Goal: Task Accomplishment & Management: Use online tool/utility

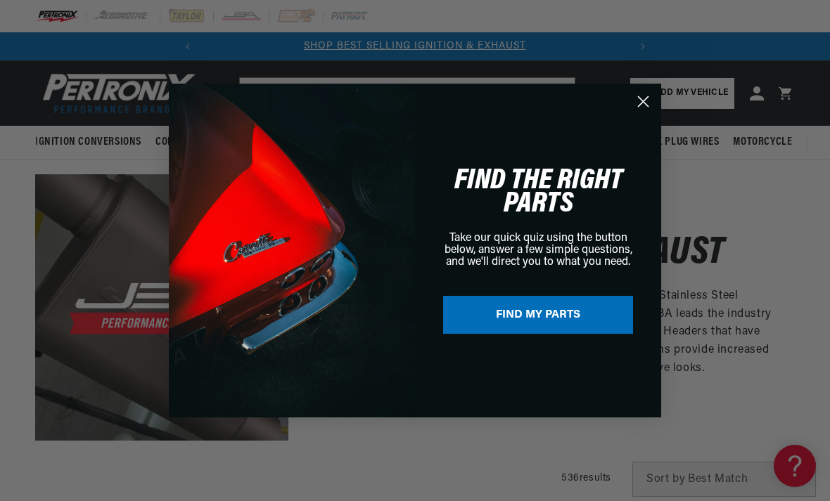
click at [644, 103] on icon "Close dialog" at bounding box center [643, 102] width 10 height 10
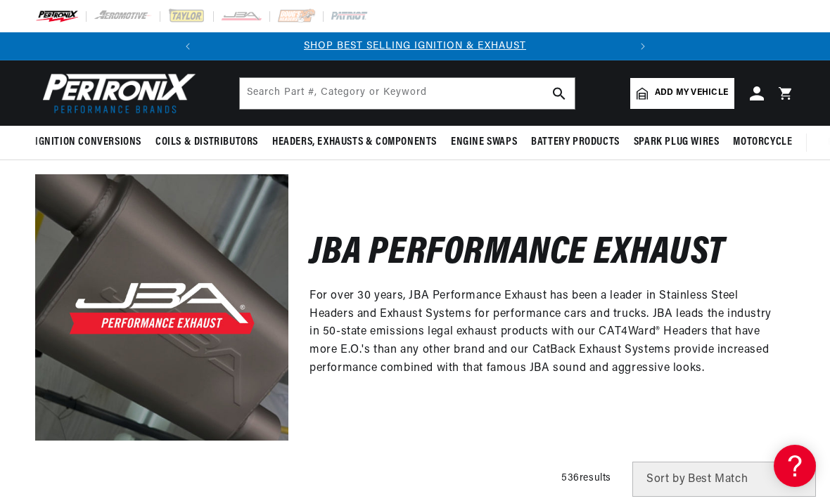
click at [684, 96] on span "Add my vehicle" at bounding box center [691, 92] width 73 height 13
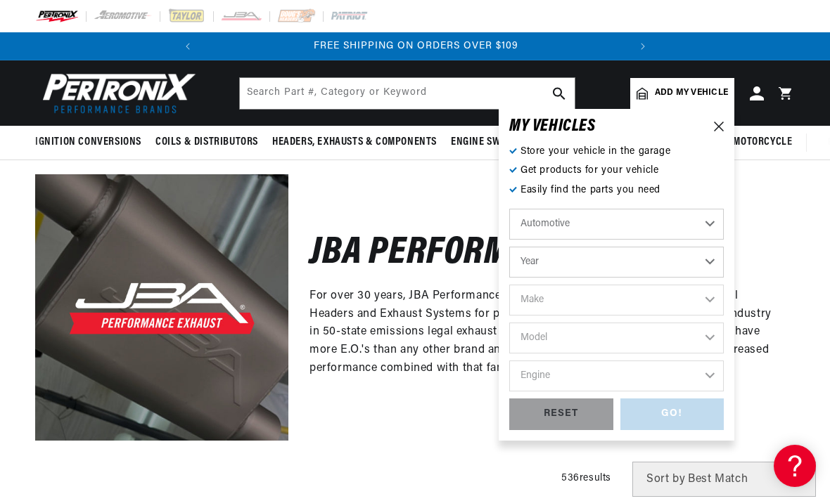
scroll to position [0, 426]
click at [719, 259] on select "Year [DATE] 2025 2024 2023 2022 2021 2020 2019 2018 2017 2016 2015 2014 2013 20…" at bounding box center [616, 262] width 214 height 31
select select "1993"
click at [712, 300] on select "Make Buick Cadillac Chevrolet Chrysler Dodge Ford GMC Hyundai [GEOGRAPHIC_DATA]…" at bounding box center [616, 300] width 214 height 31
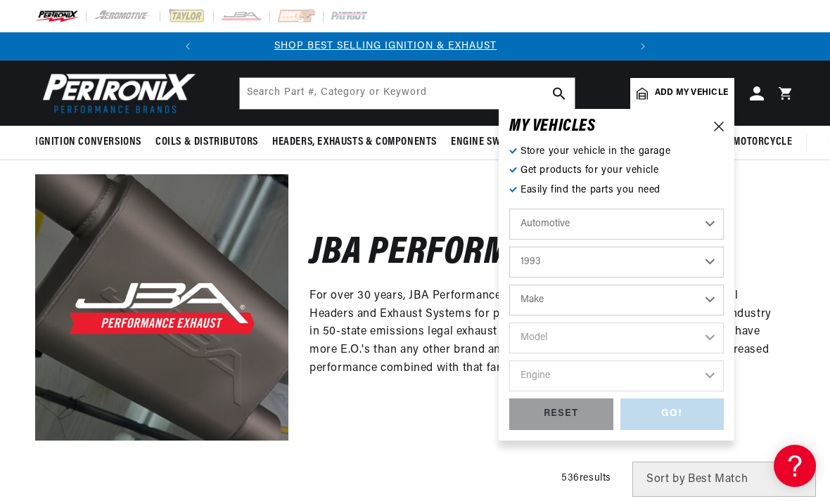
scroll to position [0, 0]
select select "GMC"
click at [714, 335] on select "Model C1500 C1500 Suburban C2500 C2500 Suburban C3500 C3500HD G1500 G2500 G3500…" at bounding box center [616, 338] width 214 height 31
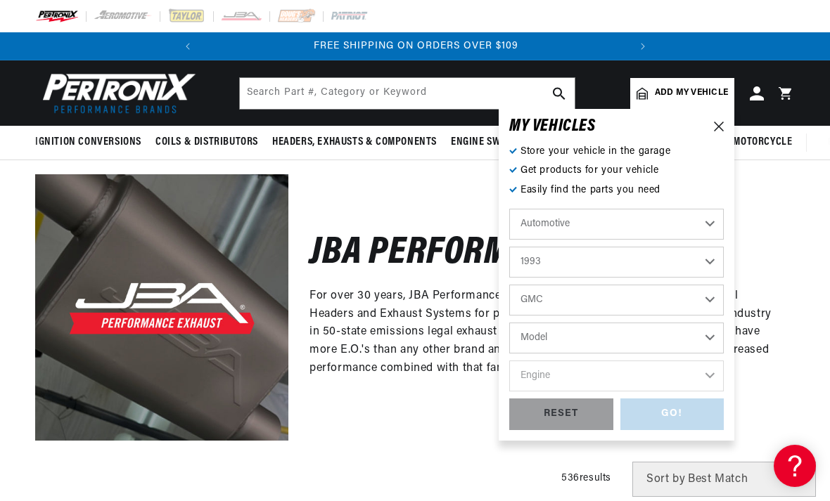
select select "C2500-Suburban"
click at [715, 374] on select "Engine 5.7L 7.4L" at bounding box center [616, 376] width 214 height 31
select select "7.4L"
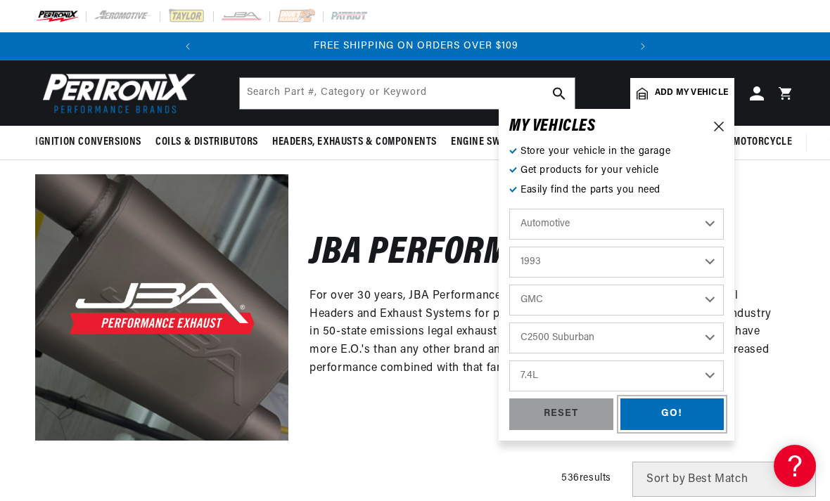
click at [679, 409] on div "GO!" at bounding box center [672, 415] width 104 height 32
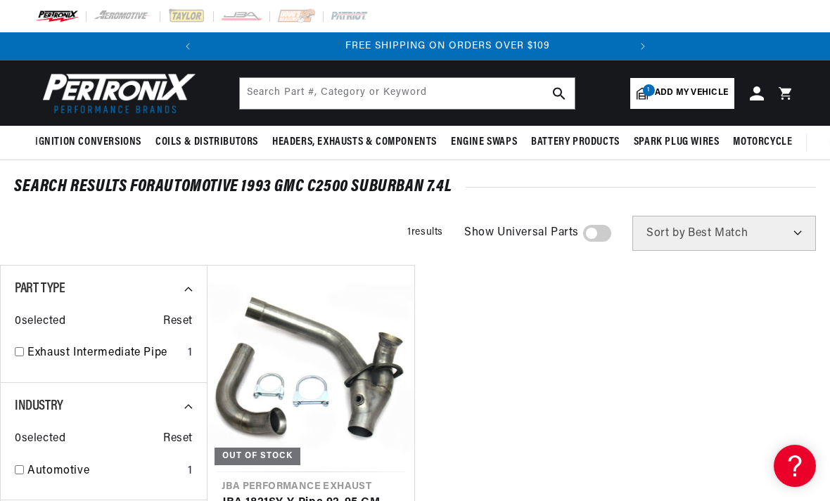
scroll to position [0, 426]
